Goal: Check status: Check status

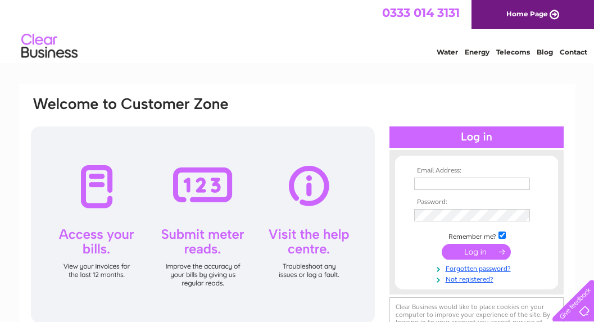
type input "rssltd@aol.com"
click at [492, 250] on input "submit" at bounding box center [476, 252] width 69 height 16
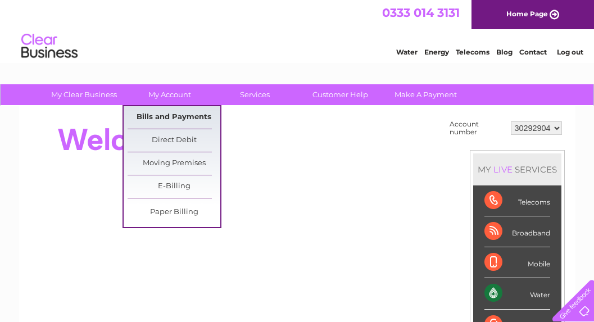
click at [176, 111] on link "Bills and Payments" at bounding box center [174, 117] width 93 height 22
